Goal: Task Accomplishment & Management: Use online tool/utility

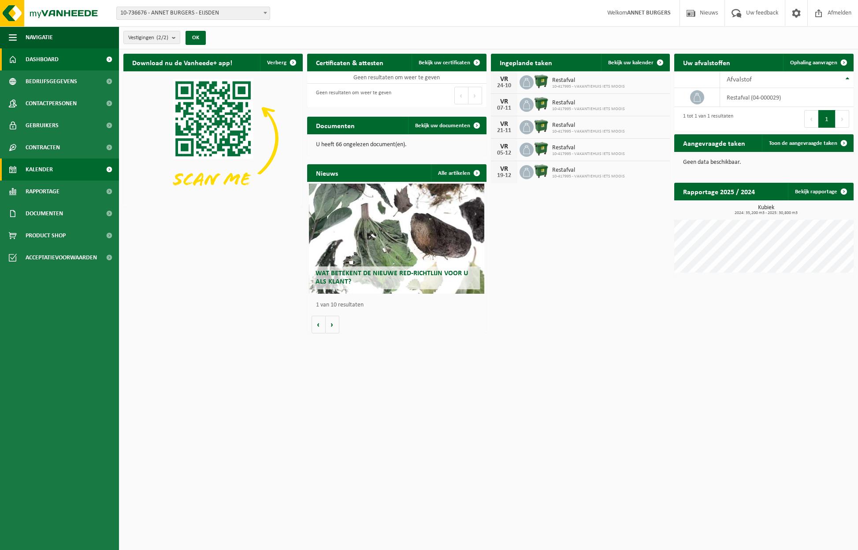
click at [47, 167] on span "Kalender" at bounding box center [39, 170] width 27 height 22
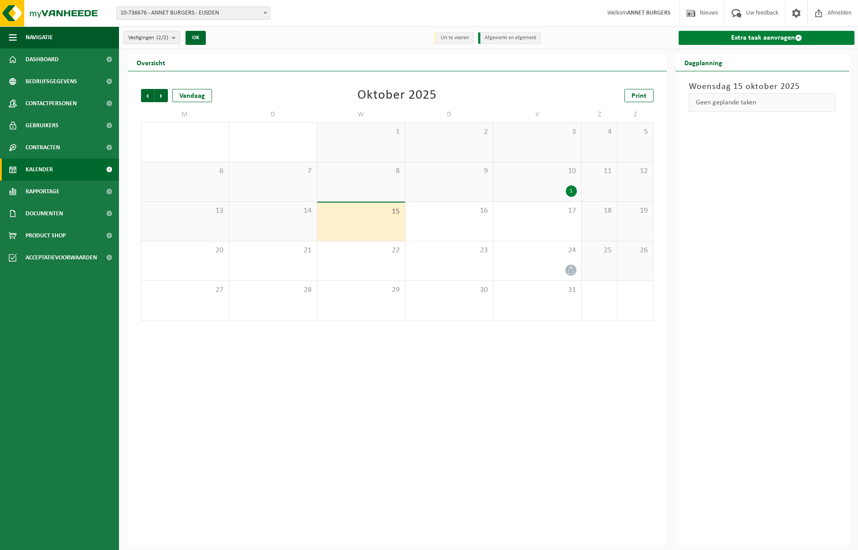
click at [757, 37] on link "Extra taak aanvragen" at bounding box center [767, 38] width 176 height 14
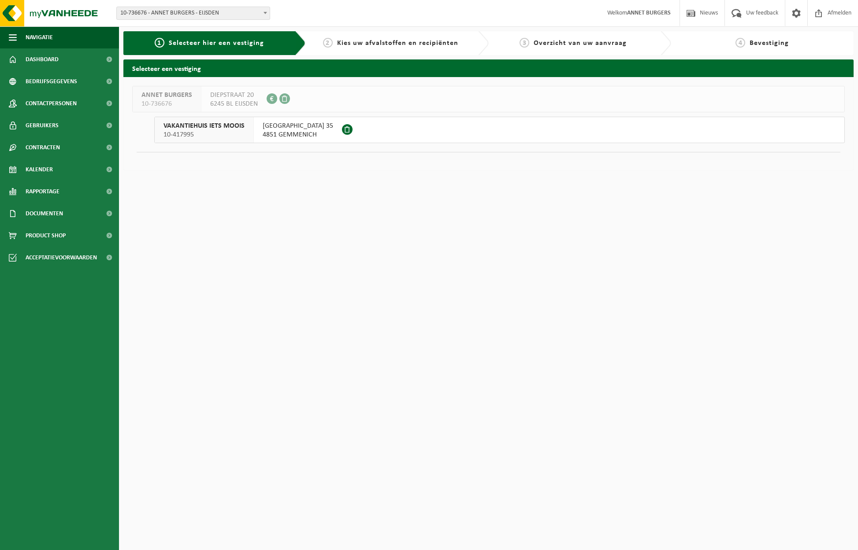
click at [286, 130] on span "4851 GEMMENICH" at bounding box center [298, 134] width 70 height 9
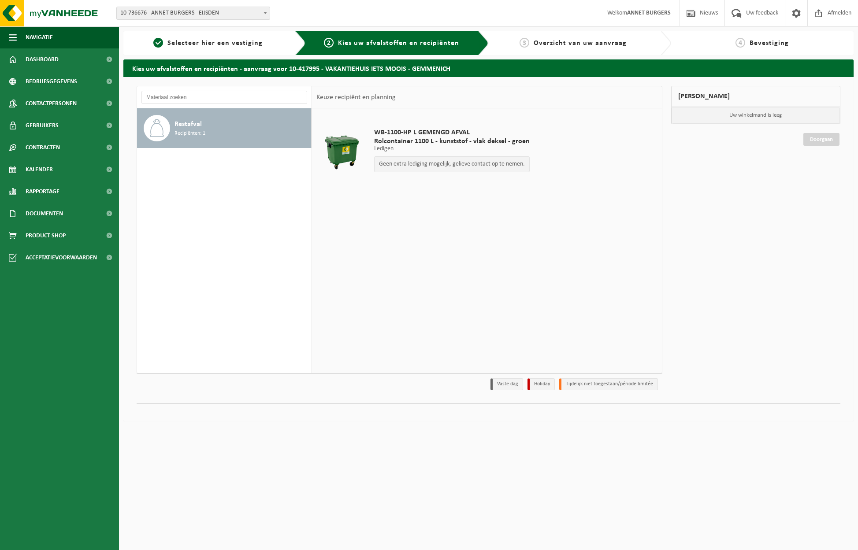
click at [227, 136] on div "Restafval Recipiënten: 1" at bounding box center [241, 128] width 134 height 26
click at [442, 164] on p "Geen extra lediging mogelijk, gelieve contact op te nemen." at bounding box center [452, 164] width 146 height 6
click at [794, 12] on span at bounding box center [796, 13] width 13 height 26
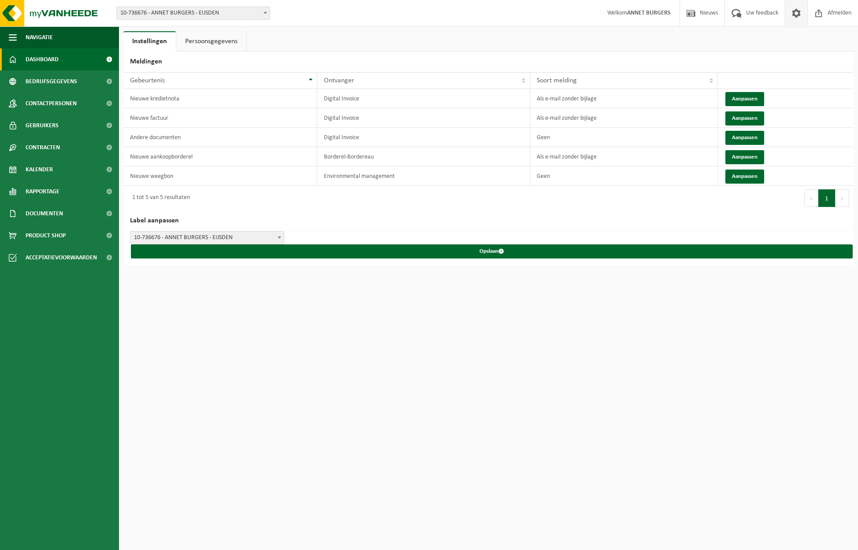
click at [65, 59] on link "Dashboard" at bounding box center [59, 59] width 119 height 22
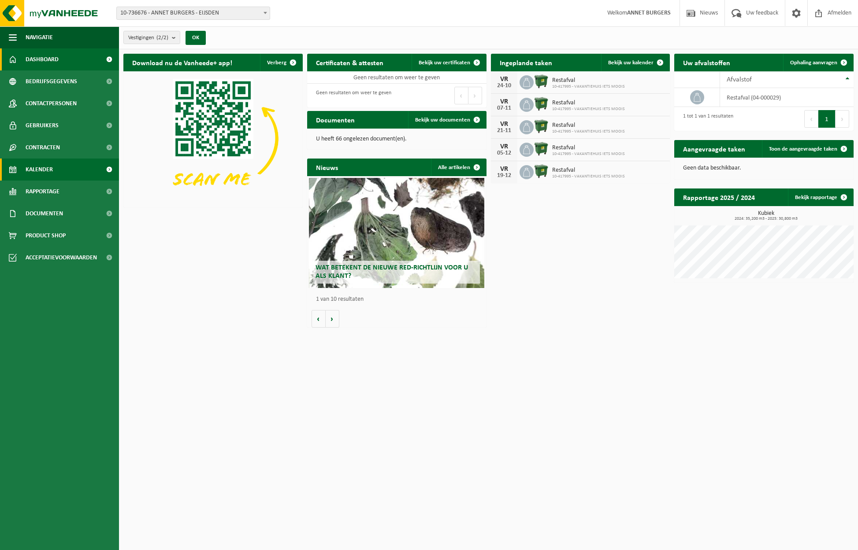
click at [44, 170] on span "Kalender" at bounding box center [39, 170] width 27 height 22
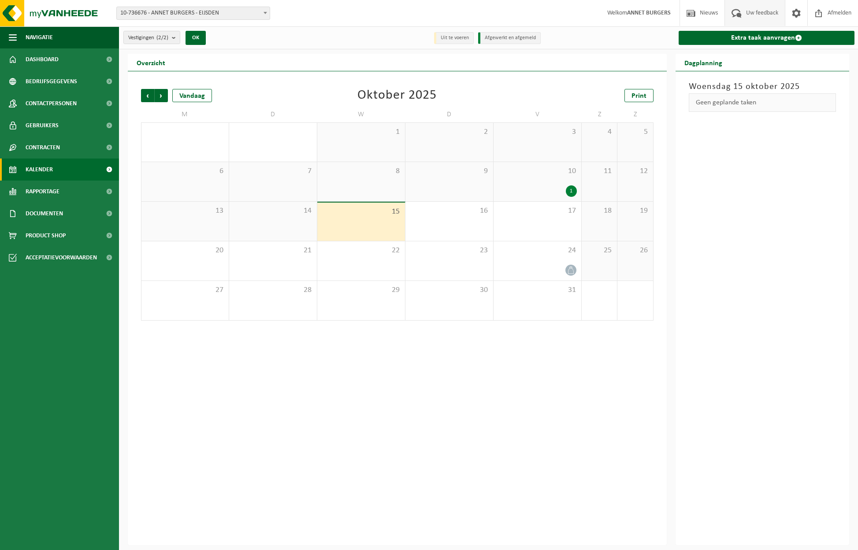
click at [766, 10] on span "Uw feedback" at bounding box center [762, 13] width 37 height 26
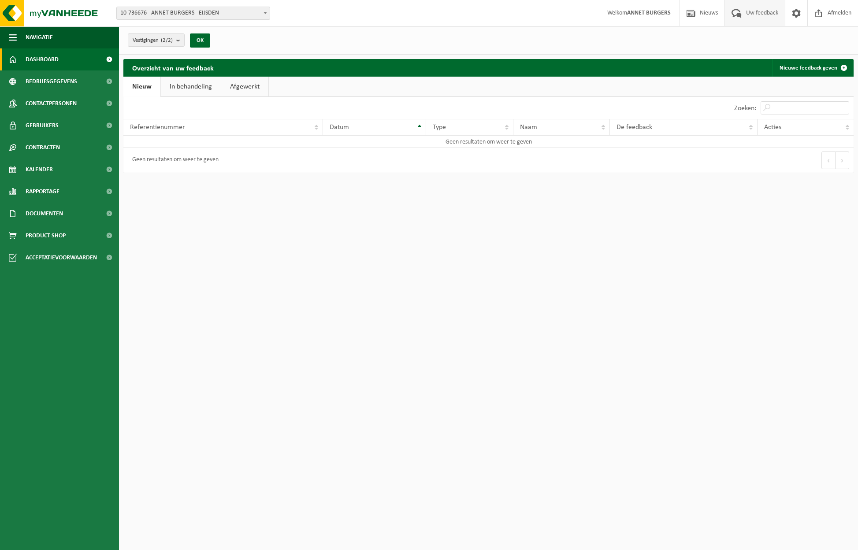
click at [69, 57] on link "Dashboard" at bounding box center [59, 59] width 119 height 22
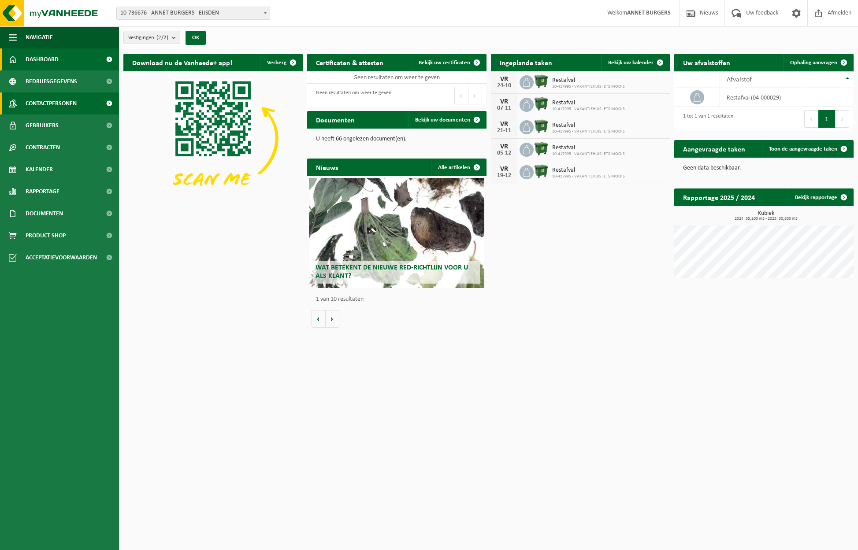
click at [55, 104] on span "Contactpersonen" at bounding box center [51, 104] width 51 height 22
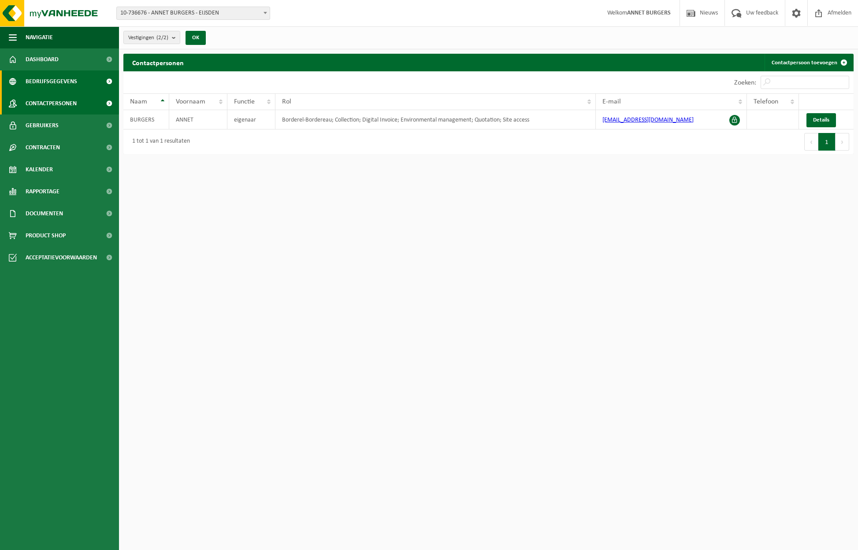
click at [61, 82] on span "Bedrijfsgegevens" at bounding box center [52, 81] width 52 height 22
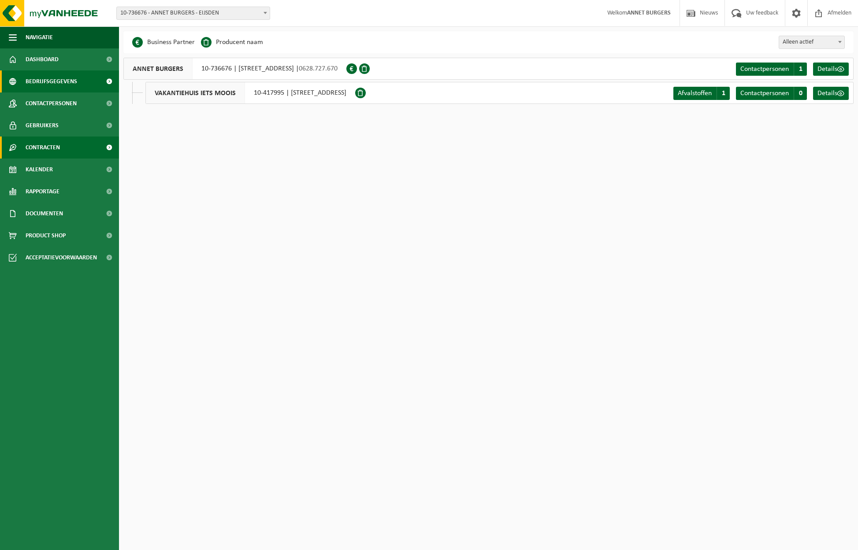
click at [51, 146] on span "Contracten" at bounding box center [43, 148] width 34 height 22
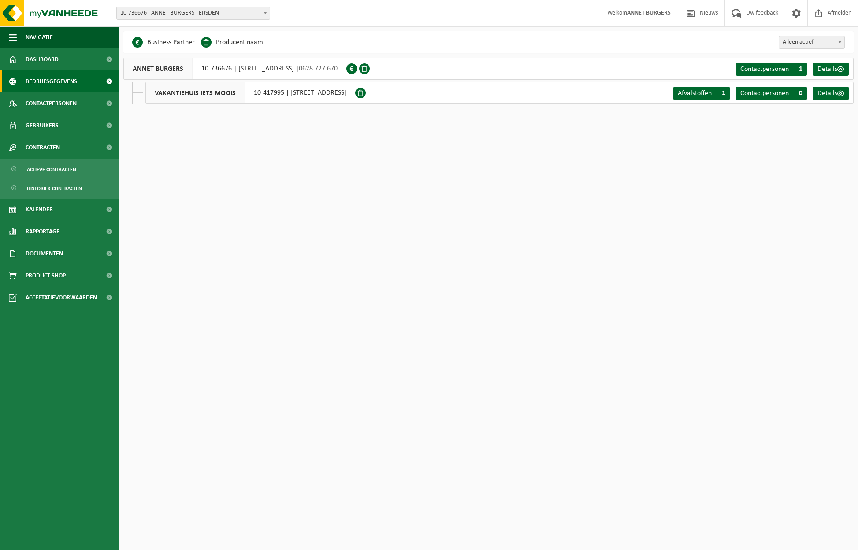
click at [194, 252] on html "Vestiging: 10-736676 - ANNET BURGERS - EIJSDEN 10-417995 - VAKANTIEHUIS IETS MO…" at bounding box center [429, 275] width 858 height 550
